Goal: Use online tool/utility

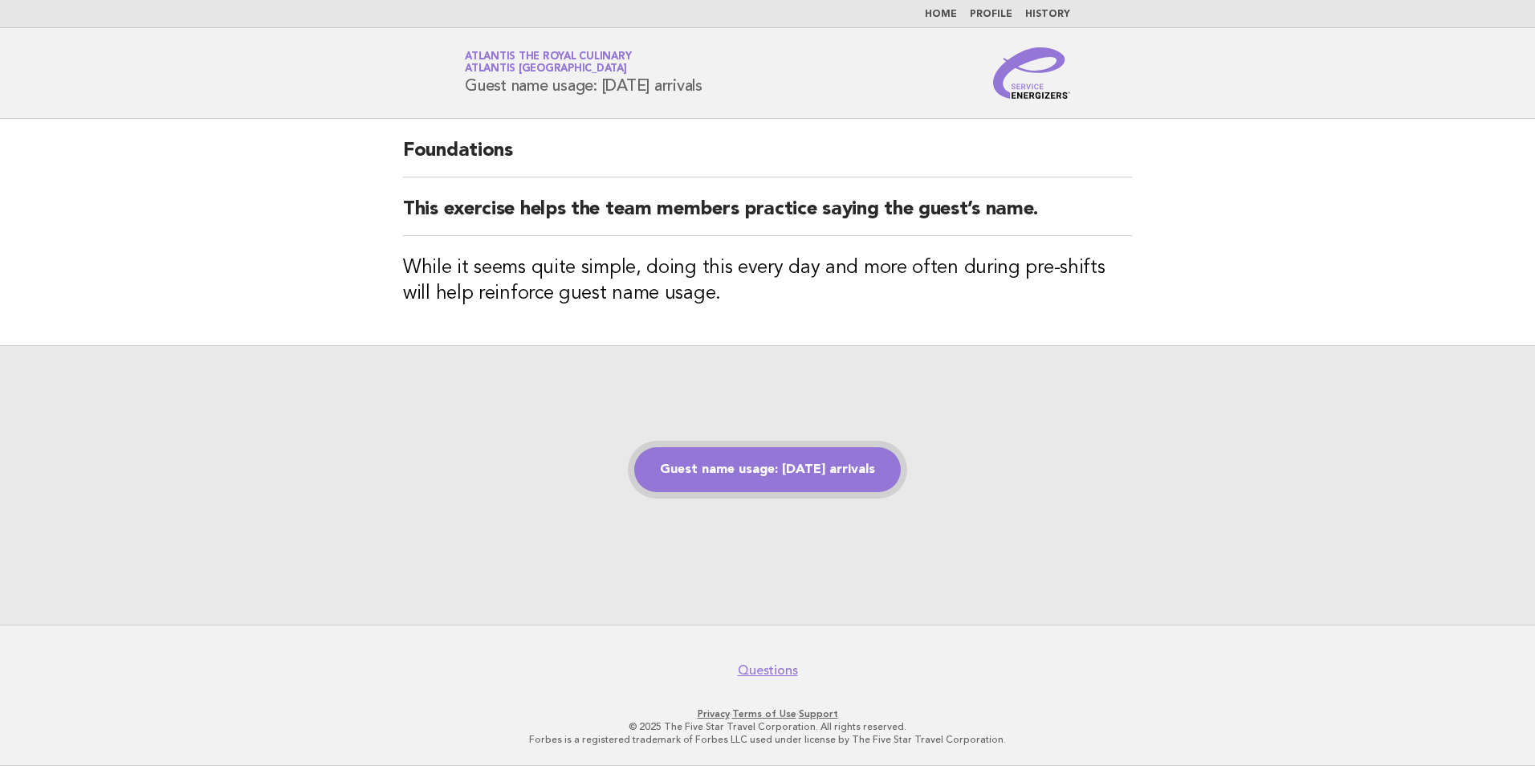
click at [784, 482] on link "Guest name usage: [DATE] arrivals" at bounding box center [767, 469] width 266 height 45
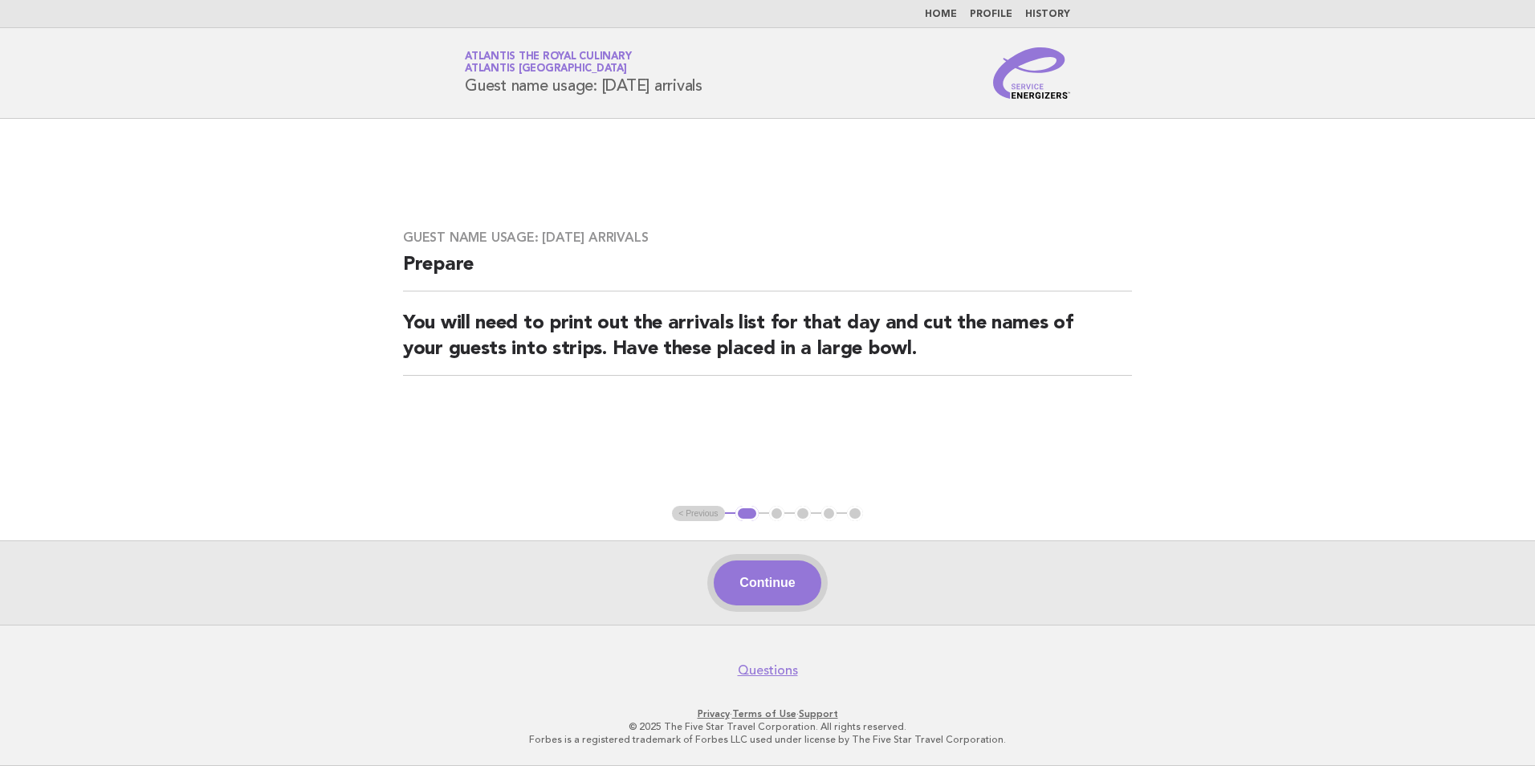
click at [746, 579] on button "Continue" at bounding box center [766, 582] width 107 height 45
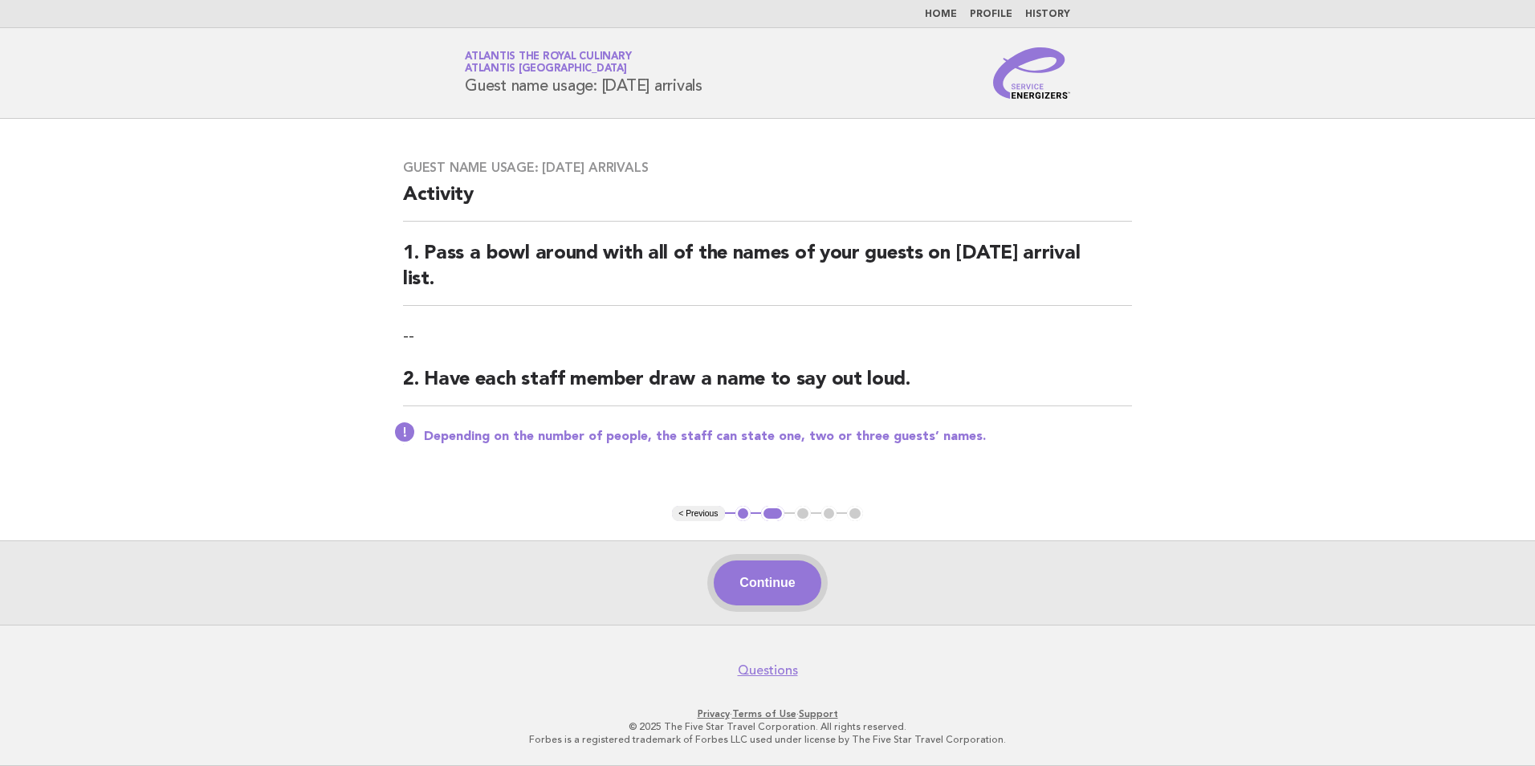
click at [781, 582] on button "Continue" at bounding box center [766, 582] width 107 height 45
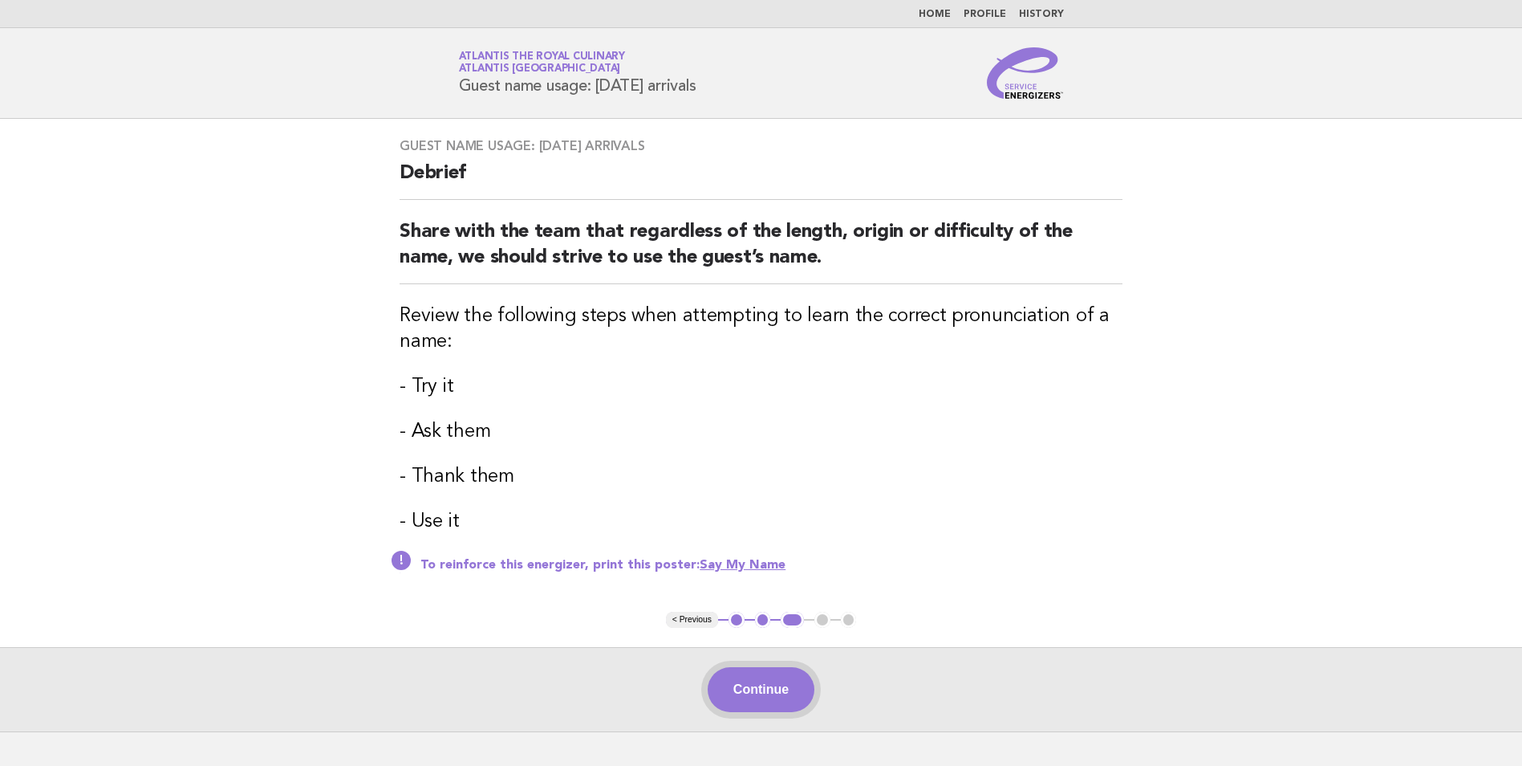
click at [741, 680] on button "Continue" at bounding box center [761, 689] width 107 height 45
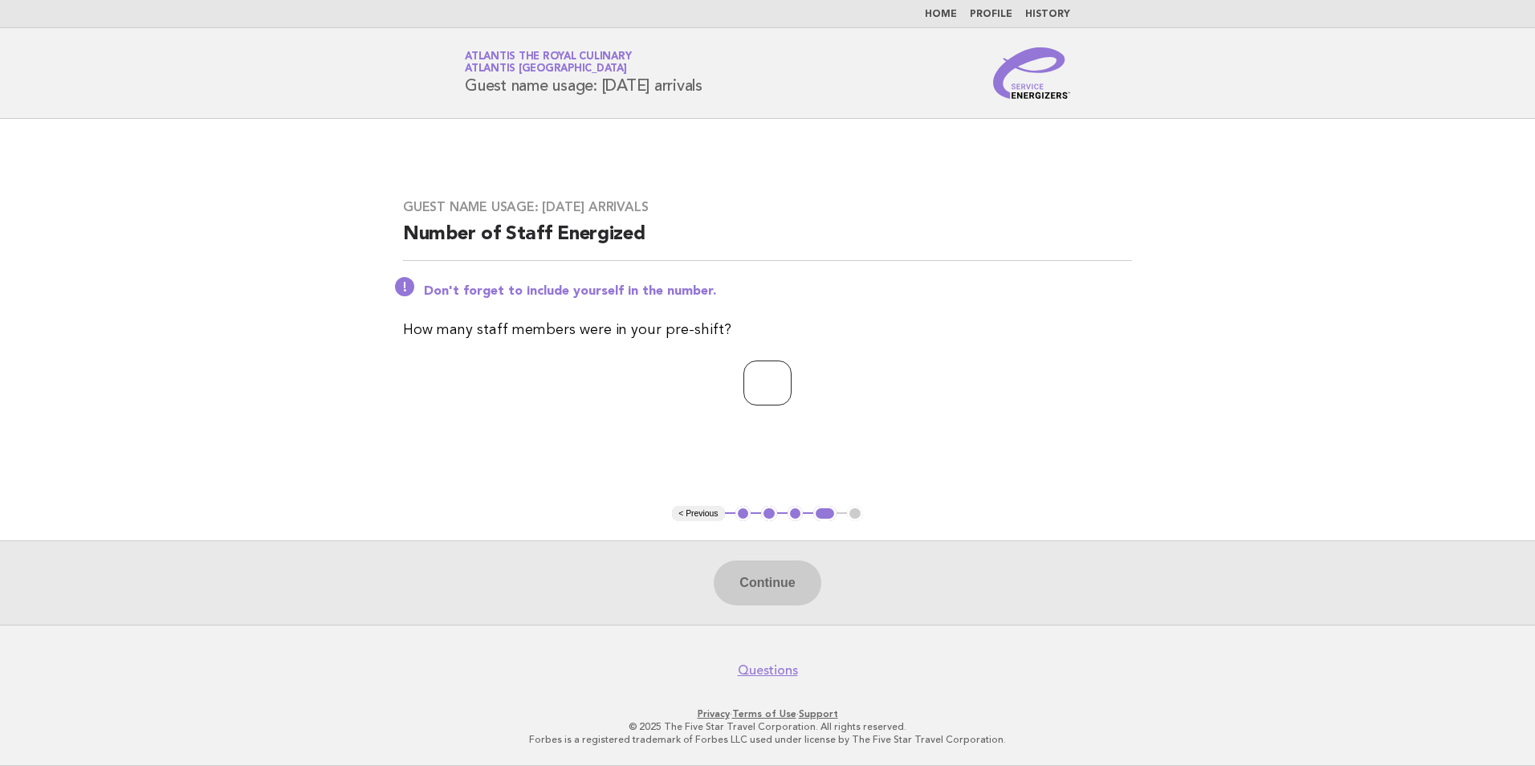
click at [768, 386] on input "number" at bounding box center [767, 382] width 48 height 45
type input "*"
click at [794, 593] on button "Continue" at bounding box center [766, 582] width 107 height 45
